Goal: Task Accomplishment & Management: Use online tool/utility

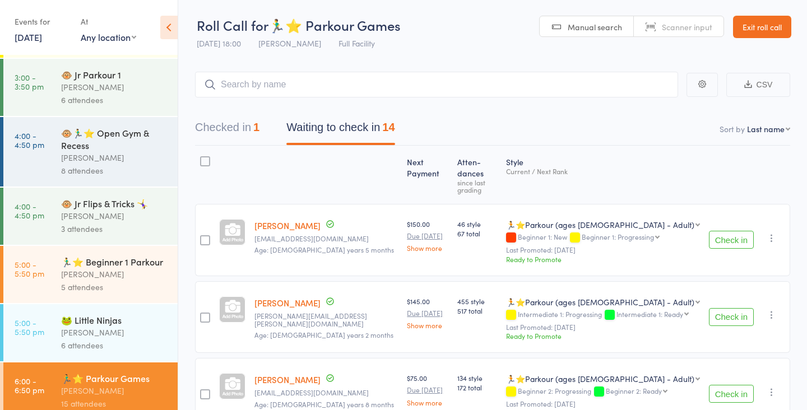
scroll to position [82, 0]
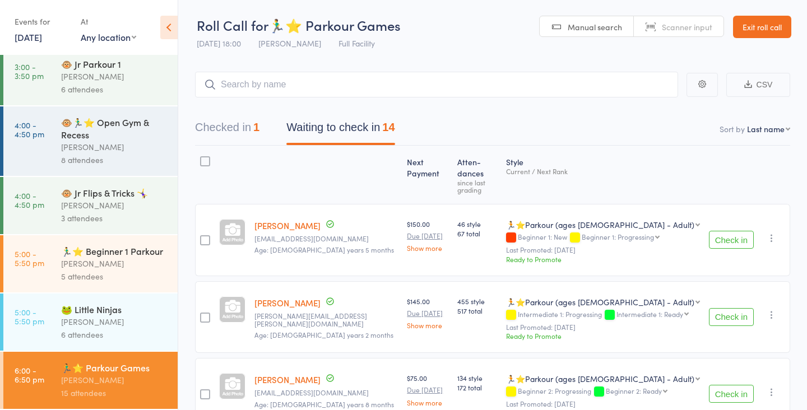
click at [116, 322] on div "[PERSON_NAME]" at bounding box center [114, 321] width 107 height 13
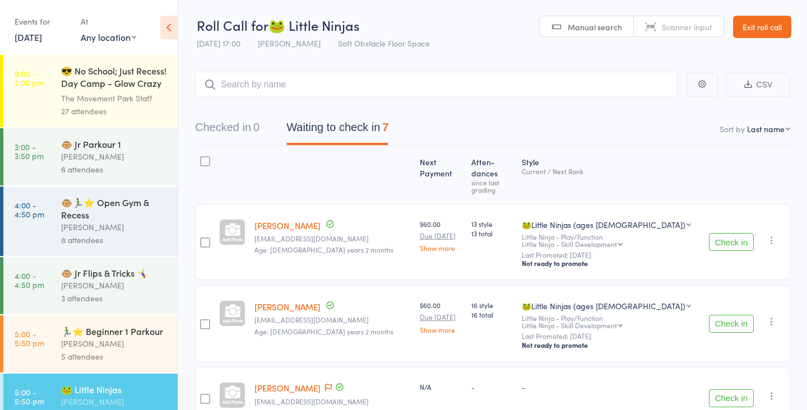
click at [127, 346] on div "[PERSON_NAME]" at bounding box center [114, 343] width 107 height 13
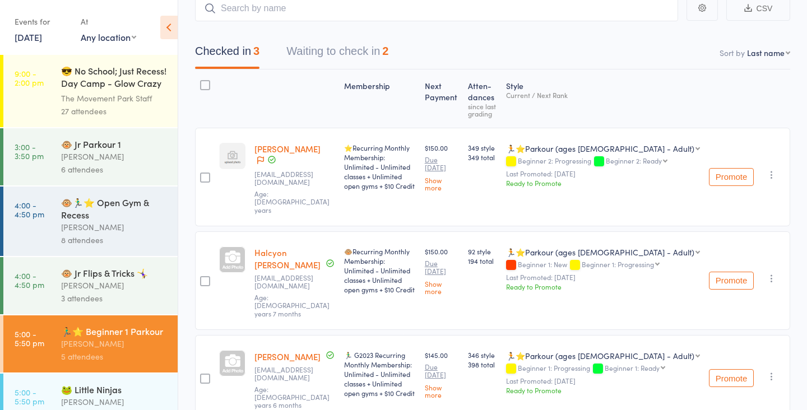
scroll to position [80, 0]
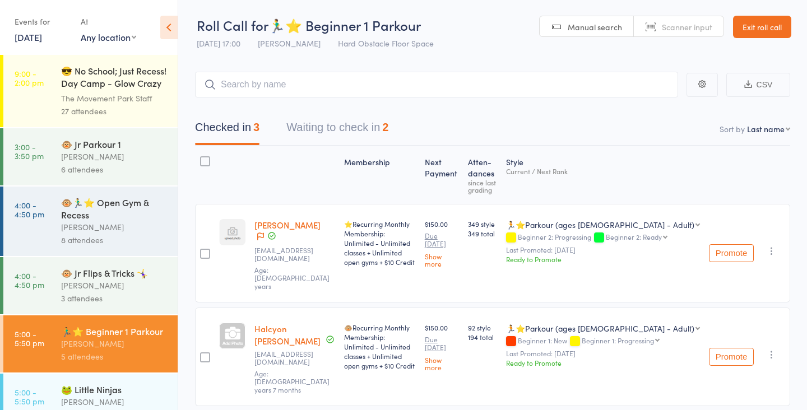
click at [365, 120] on button "Waiting to check in 2" at bounding box center [337, 130] width 102 height 30
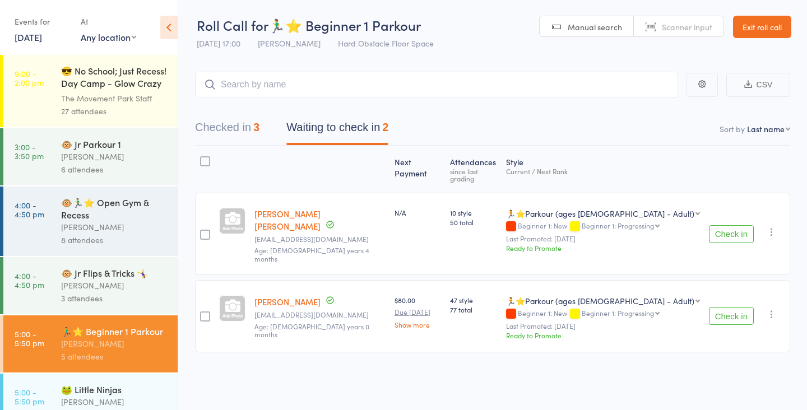
click at [729, 225] on button "Check in" at bounding box center [731, 234] width 45 height 18
